Goal: Information Seeking & Learning: Learn about a topic

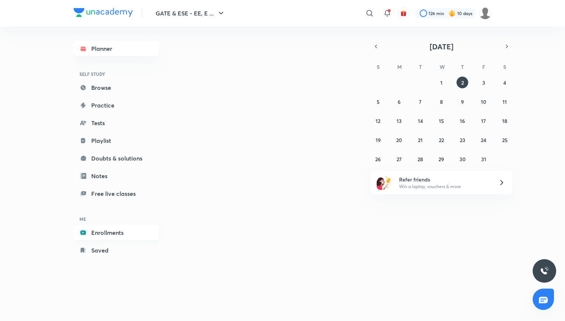
click at [107, 218] on h6 "ME" at bounding box center [116, 219] width 85 height 13
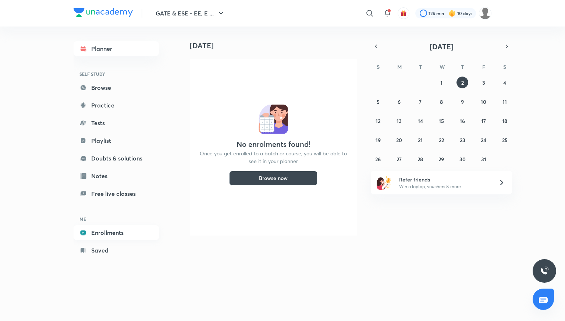
click at [102, 236] on link "Enrollments" at bounding box center [116, 232] width 85 height 15
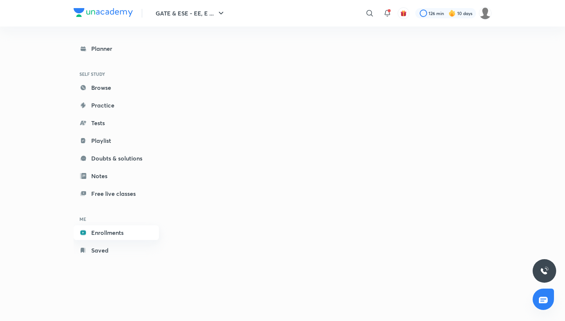
click at [130, 226] on link "Enrollments" at bounding box center [116, 232] width 85 height 15
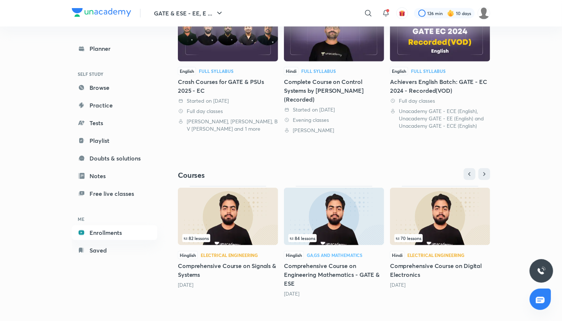
scroll to position [195, 0]
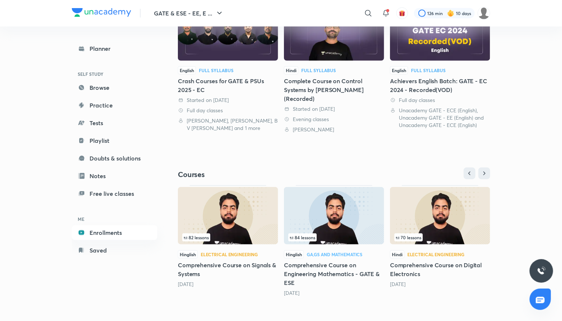
click at [416, 265] on h5 "Comprehensive Course on Digital Electronics" at bounding box center [440, 270] width 100 height 18
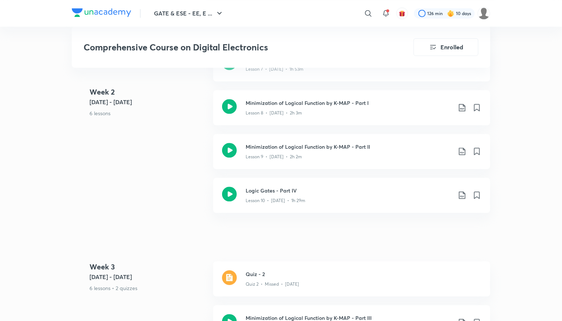
scroll to position [806, 0]
click at [260, 190] on h3 "Logic Gates - Part IV" at bounding box center [348, 191] width 206 height 8
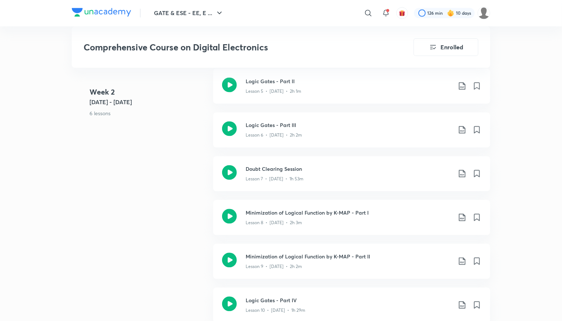
scroll to position [697, 0]
click at [265, 170] on h3 "Doubt Clearing Session" at bounding box center [348, 169] width 206 height 8
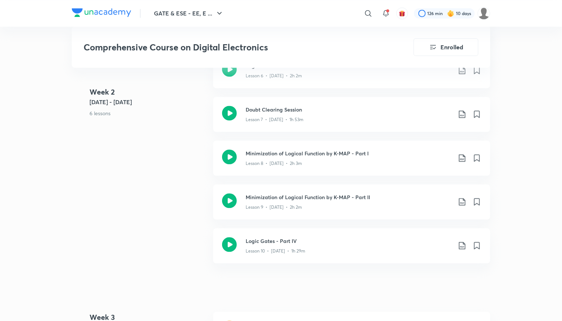
scroll to position [757, 0]
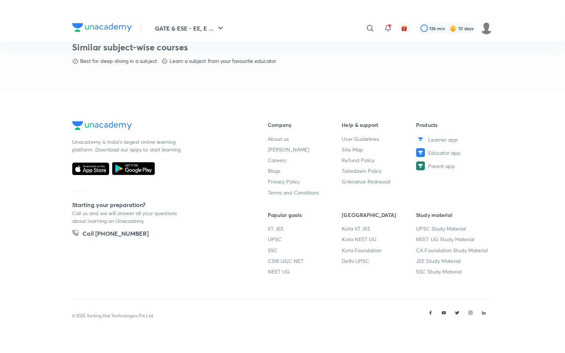
scroll to position [353, 0]
